Goal: Task Accomplishment & Management: Manage account settings

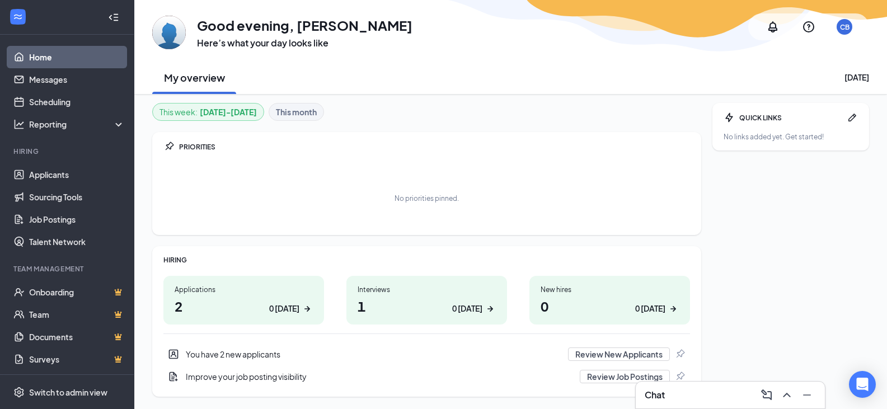
click at [390, 307] on h1 "1 0 [DATE]" at bounding box center [427, 306] width 138 height 19
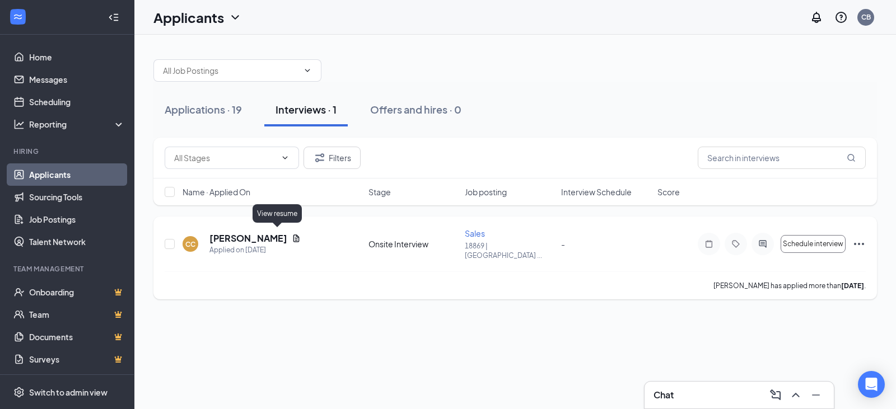
click at [292, 235] on icon "Document" at bounding box center [296, 238] width 9 height 9
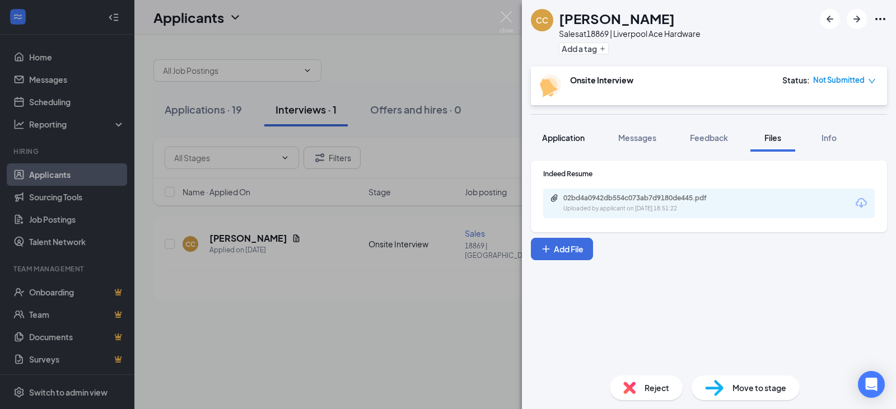
click at [567, 147] on button "Application" at bounding box center [563, 138] width 65 height 28
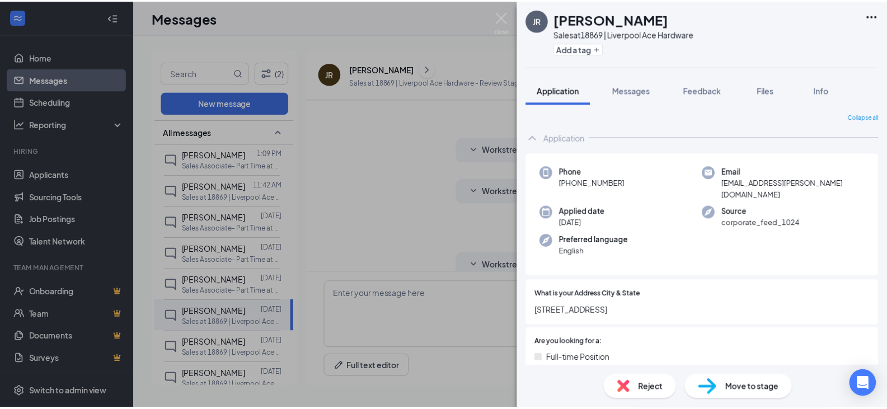
scroll to position [784, 0]
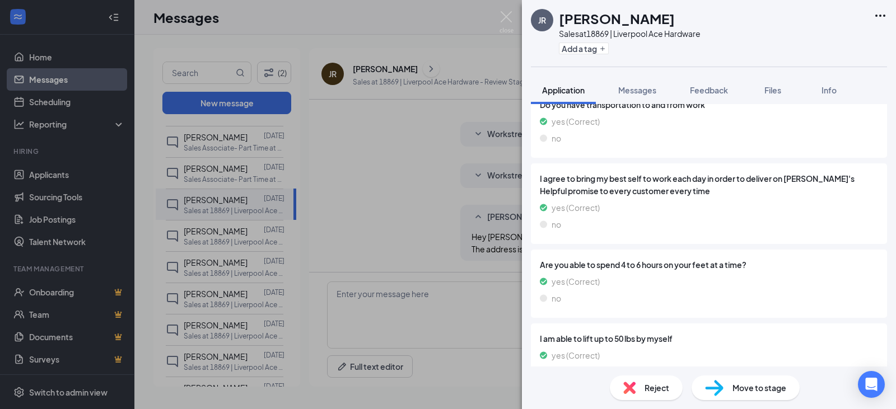
click at [496, 22] on div "JR [PERSON_NAME] Sales at 18869 | [GEOGRAPHIC_DATA] Ace Hardware Add a tag Appl…" at bounding box center [448, 204] width 896 height 409
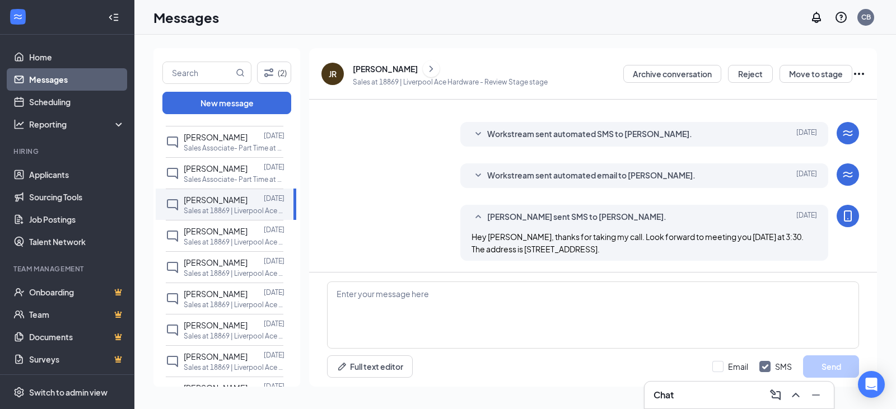
click at [503, 18] on div "Messages CB" at bounding box center [514, 17] width 761 height 35
click at [47, 56] on link "Home" at bounding box center [77, 57] width 96 height 22
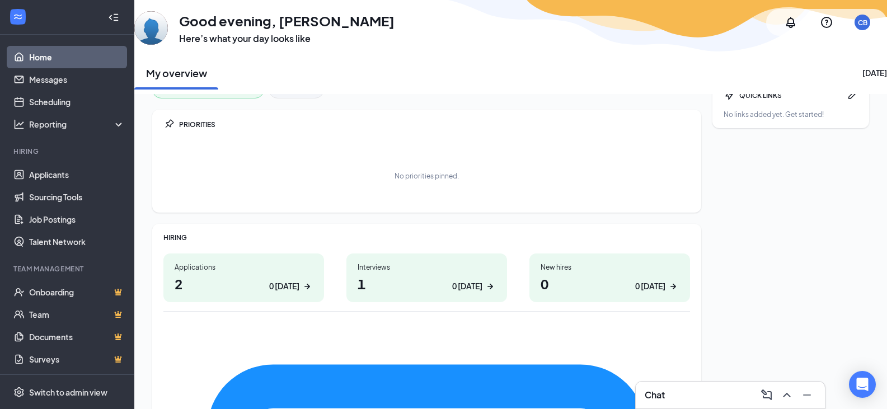
scroll to position [32, 0]
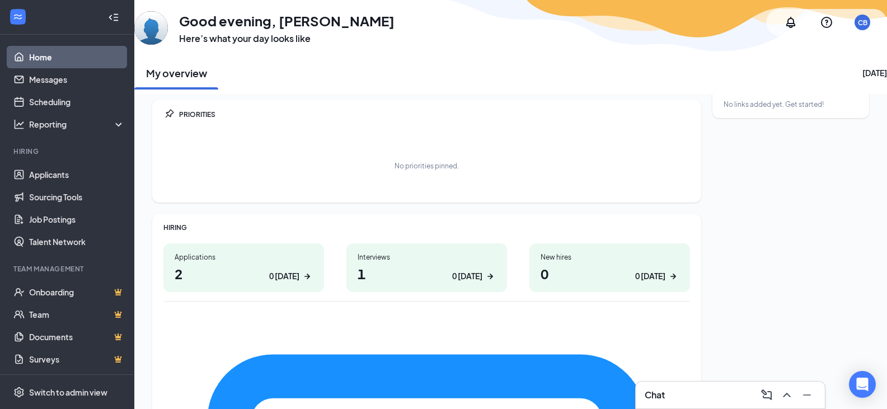
click at [222, 260] on div "Applications" at bounding box center [244, 258] width 138 height 10
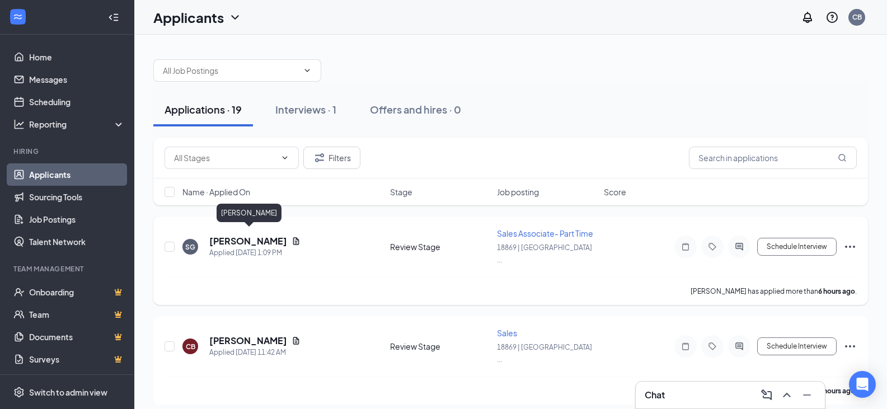
click at [269, 235] on h5 "[PERSON_NAME]" at bounding box center [248, 241] width 78 height 12
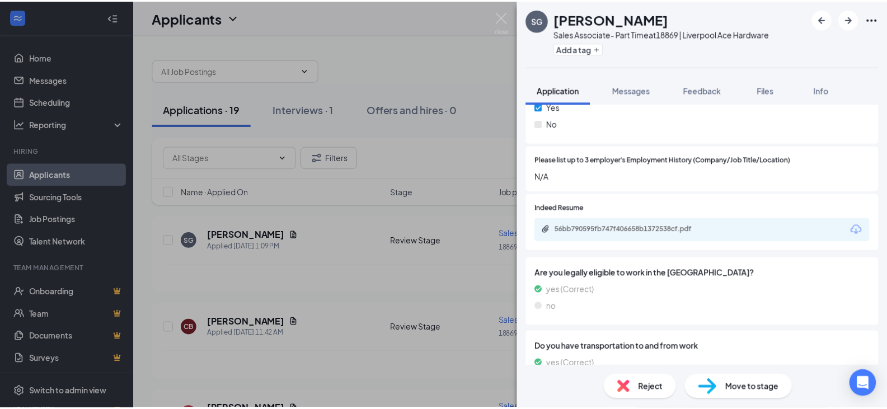
scroll to position [448, 0]
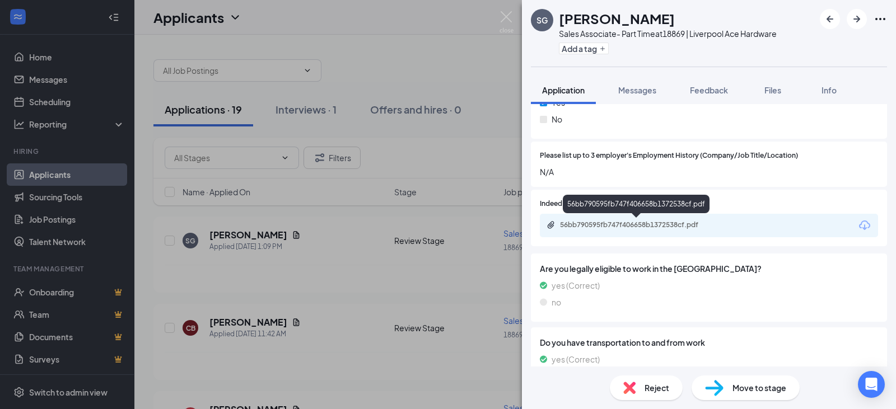
click at [639, 223] on div "56bb790595fb747f406658b1372538cf.pdf" at bounding box center [638, 225] width 157 height 9
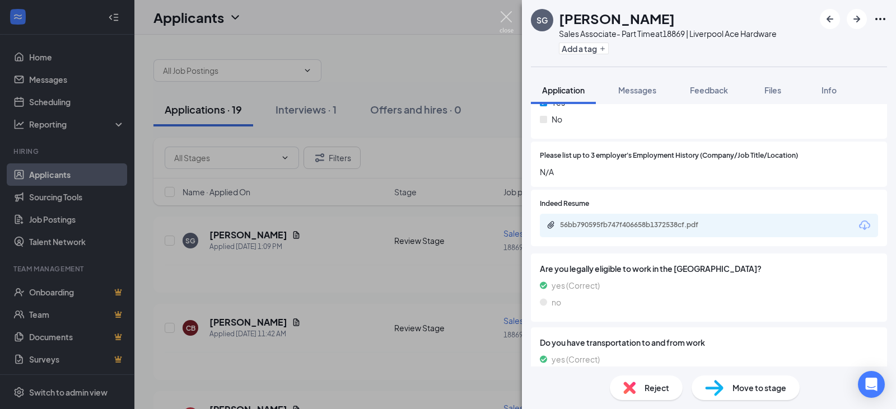
click at [503, 15] on img at bounding box center [506, 22] width 14 height 22
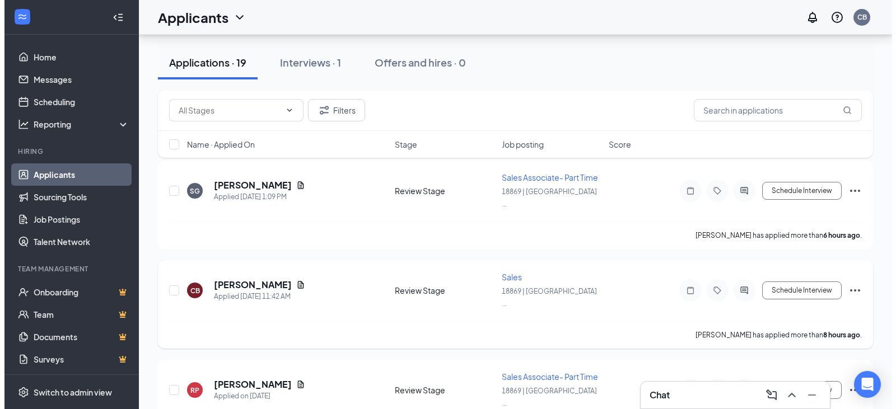
scroll to position [112, 0]
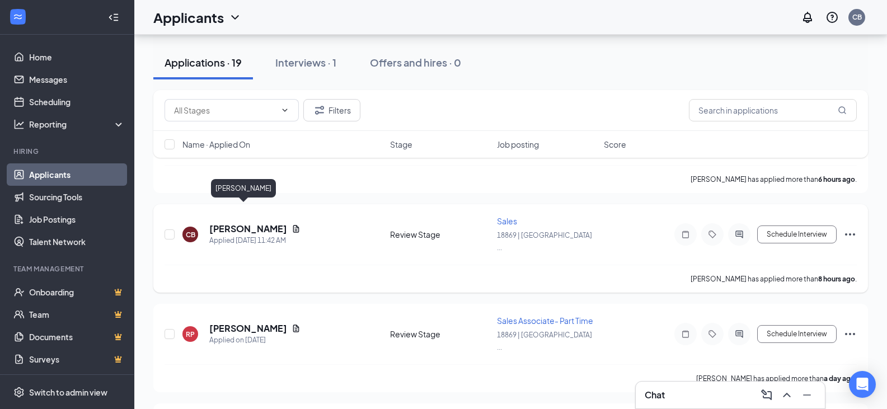
click at [239, 223] on h5 "[PERSON_NAME]" at bounding box center [248, 229] width 78 height 12
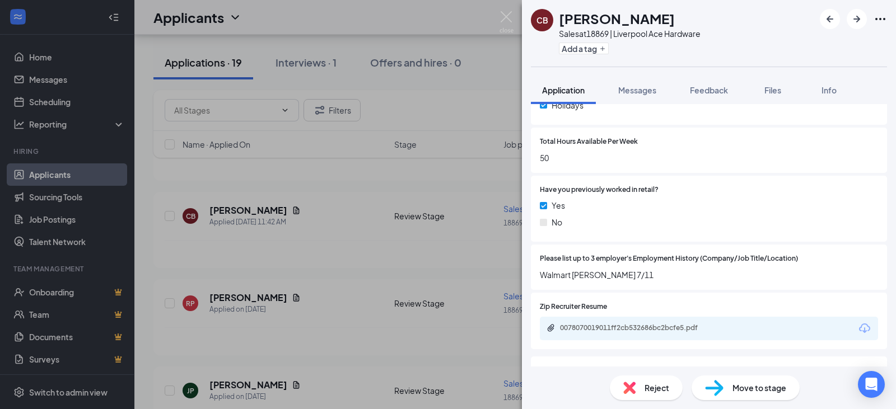
scroll to position [448, 0]
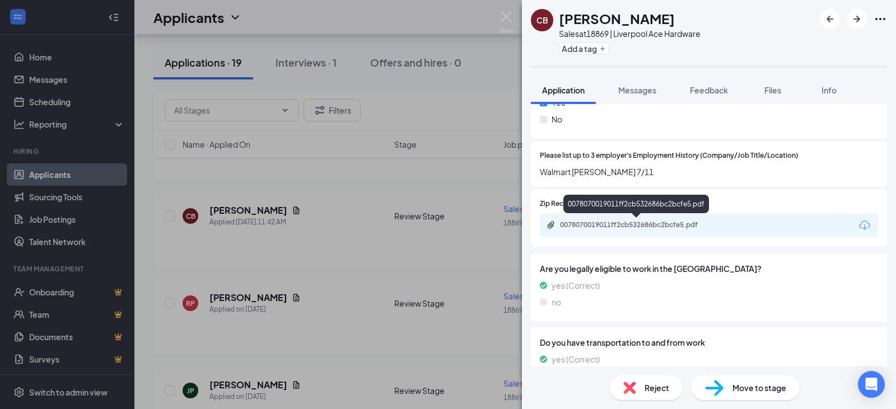
click at [640, 225] on div "0078070019011ff2cb532686bc2bcfe5.pdf" at bounding box center [638, 225] width 157 height 9
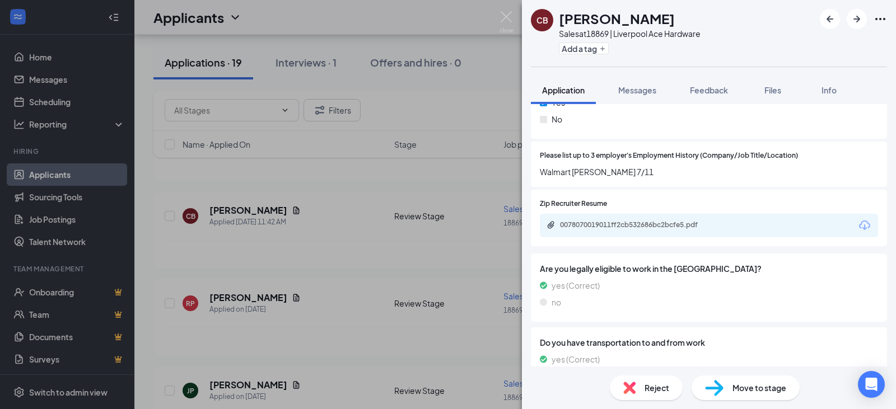
click at [506, 15] on img at bounding box center [506, 22] width 14 height 22
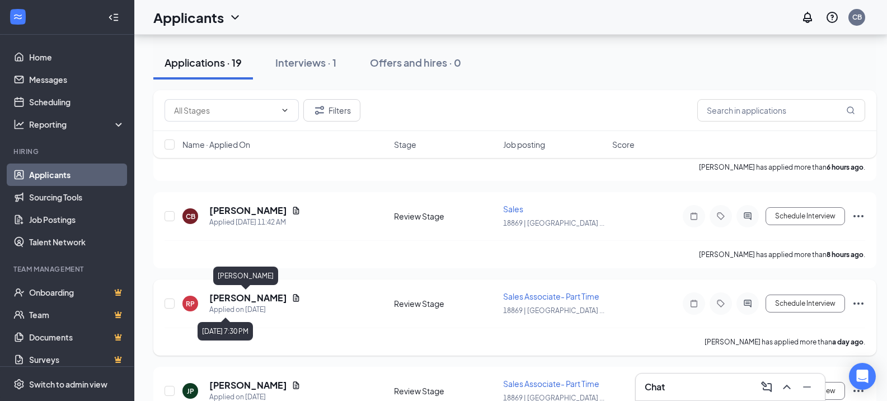
click at [257, 301] on h5 "Richard Potter" at bounding box center [248, 298] width 78 height 12
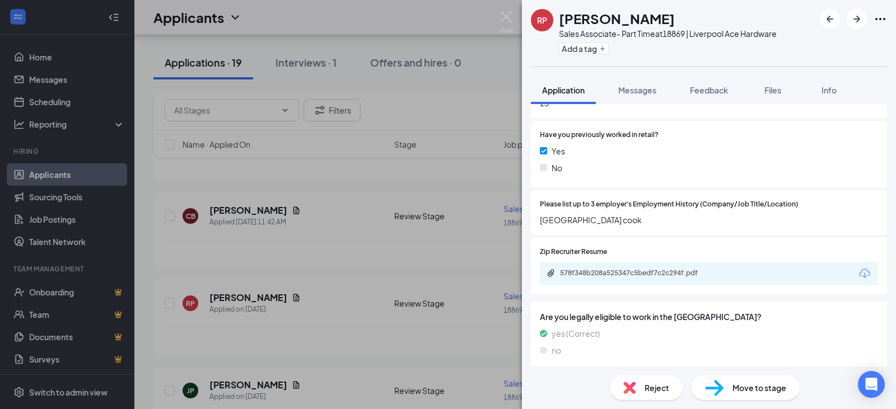
scroll to position [336, 0]
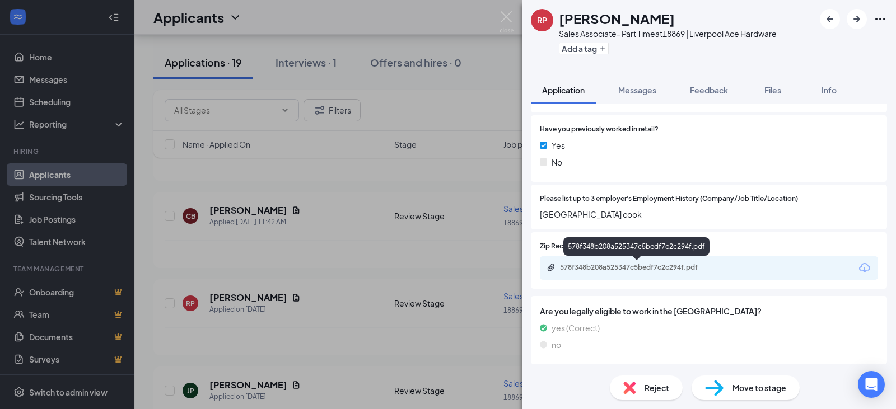
click at [617, 268] on div "578f348b208a525347c5bedf7c2c294f.pdf" at bounding box center [638, 267] width 157 height 9
